Goal: Navigation & Orientation: Find specific page/section

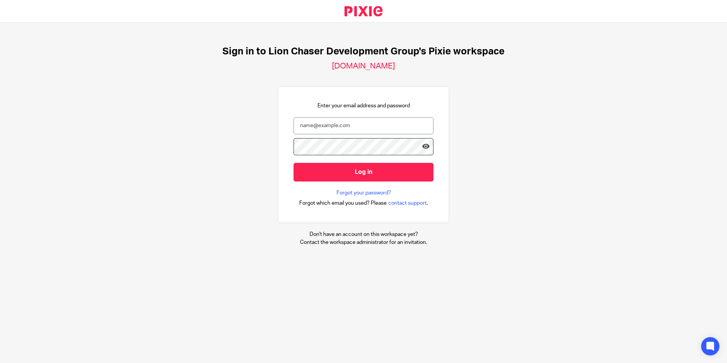
click at [0, 362] on com-1password-button at bounding box center [0, 363] width 0 height 0
type input "mbrown@lcdevgroup.com"
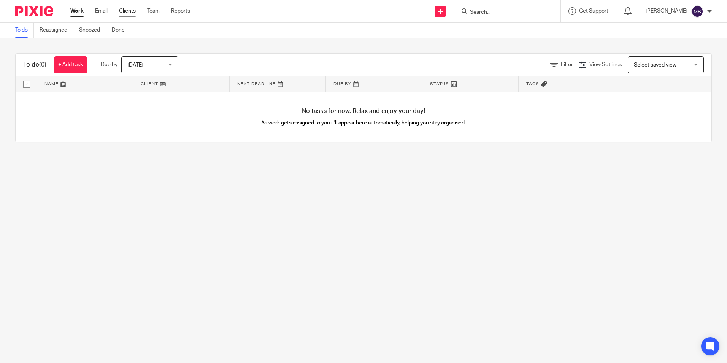
click at [131, 13] on link "Clients" at bounding box center [127, 11] width 17 height 8
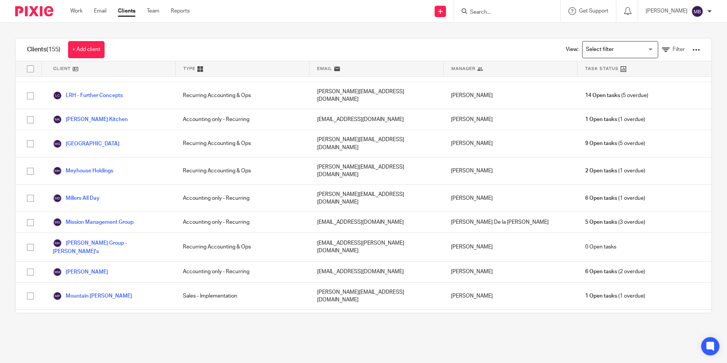
scroll to position [1444, 0]
